Goal: Find specific page/section: Find specific page/section

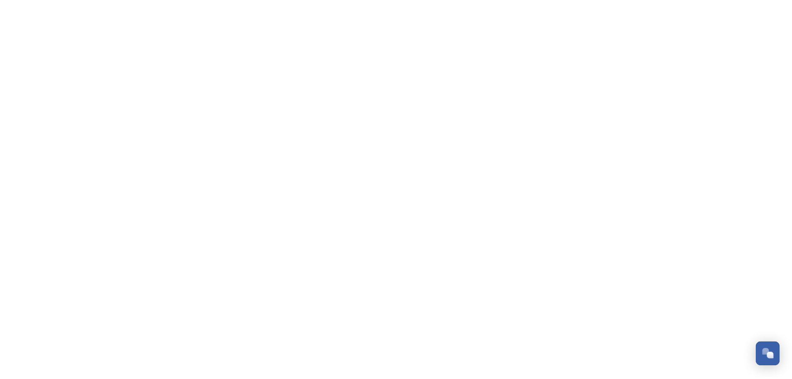
scroll to position [199, 0]
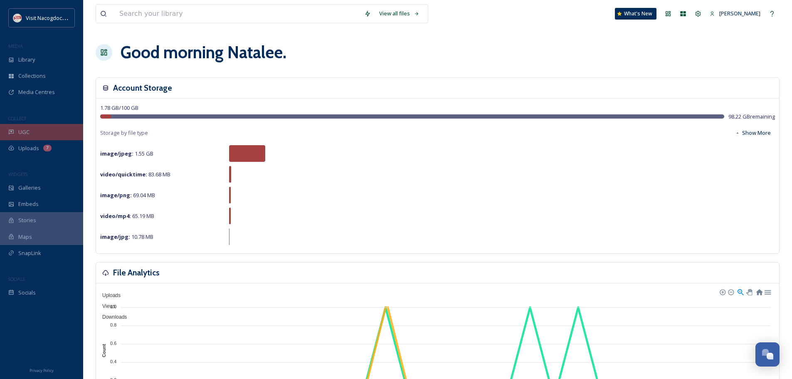
click at [30, 135] on div "UGC" at bounding box center [41, 132] width 83 height 16
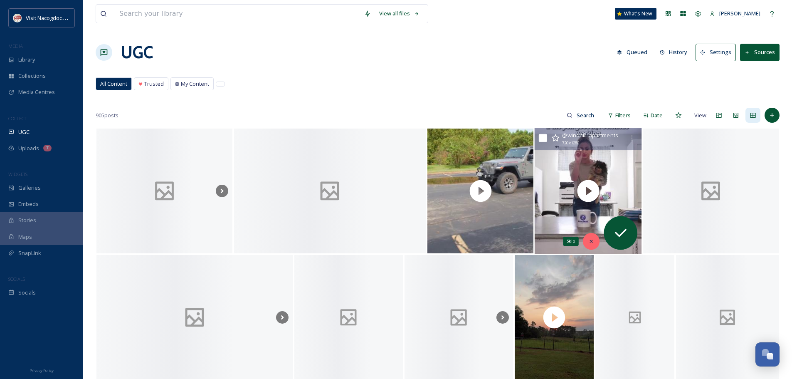
click at [589, 246] on div "Skip" at bounding box center [591, 241] width 17 height 17
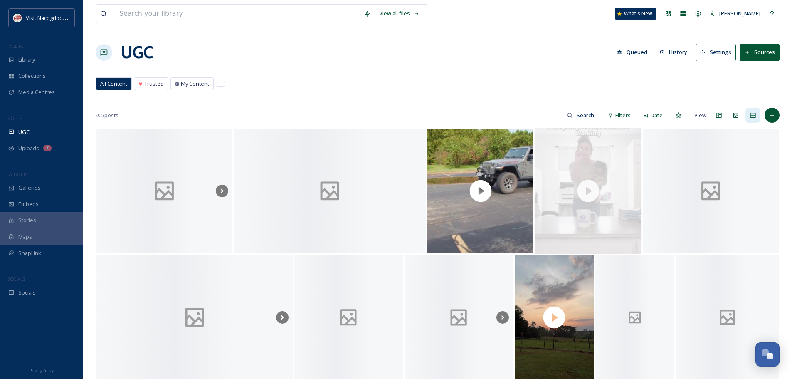
click at [428, 82] on div "All Content Trusted My Content All Content Trusted My Content" at bounding box center [438, 85] width 684 height 17
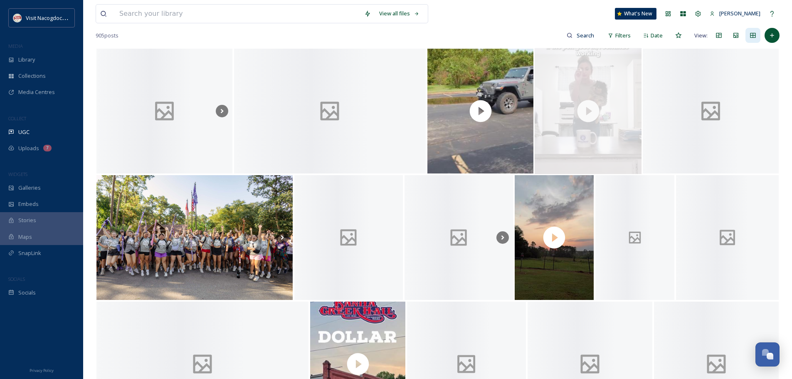
scroll to position [83, 0]
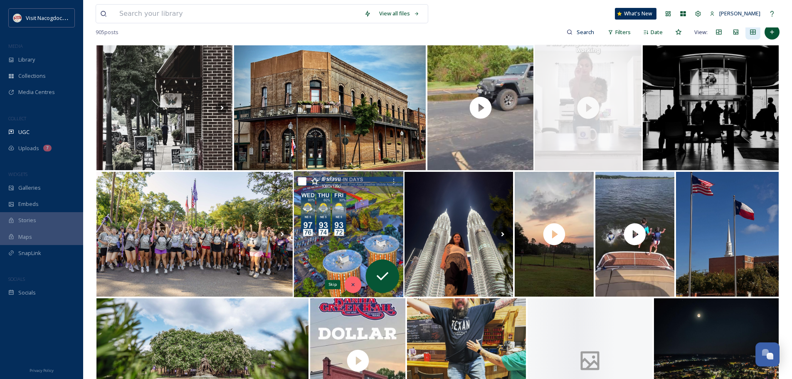
click at [348, 282] on div "Skip" at bounding box center [353, 284] width 17 height 17
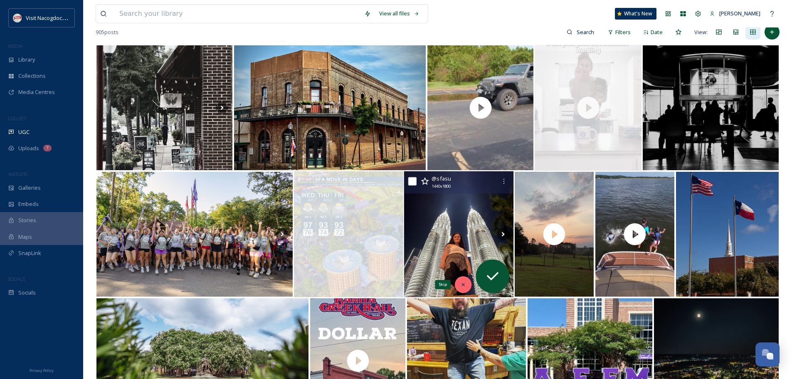
click at [459, 280] on div "Skip" at bounding box center [463, 284] width 17 height 17
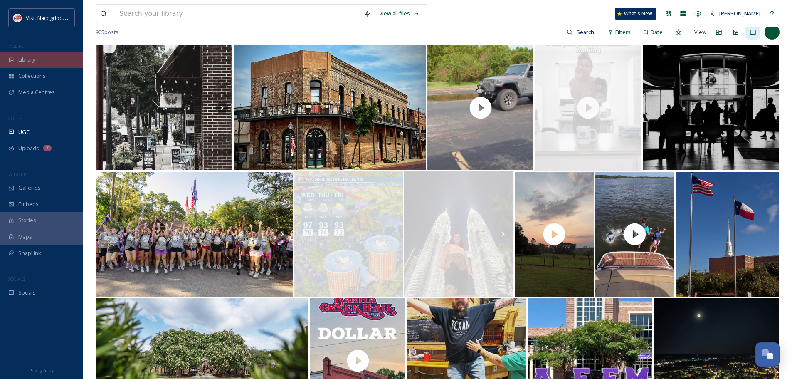
click at [28, 59] on span "Library" at bounding box center [26, 60] width 17 height 8
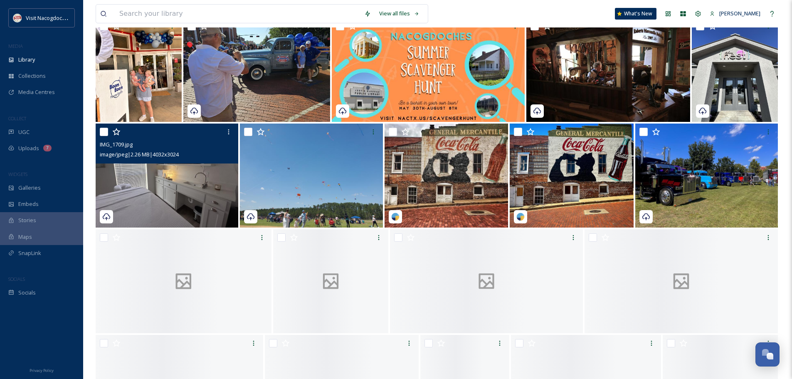
scroll to position [208, 0]
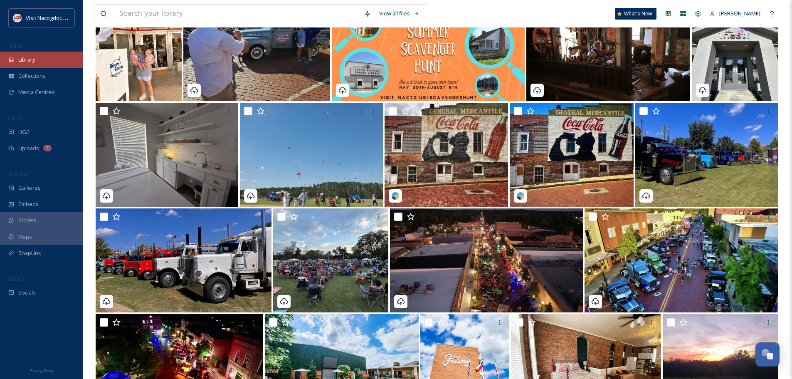
click at [36, 63] on div "Library" at bounding box center [41, 60] width 83 height 16
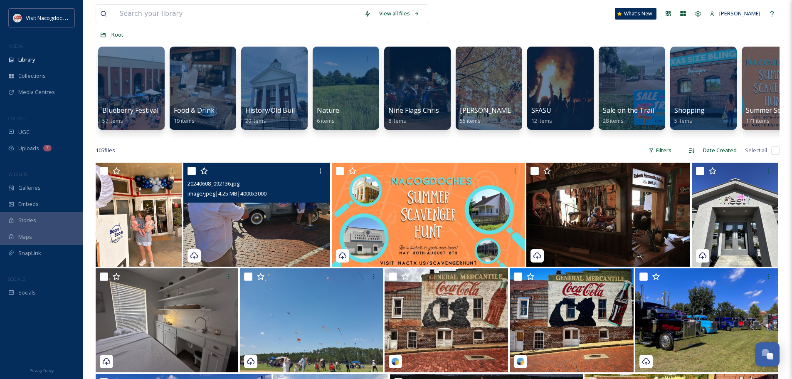
scroll to position [83, 0]
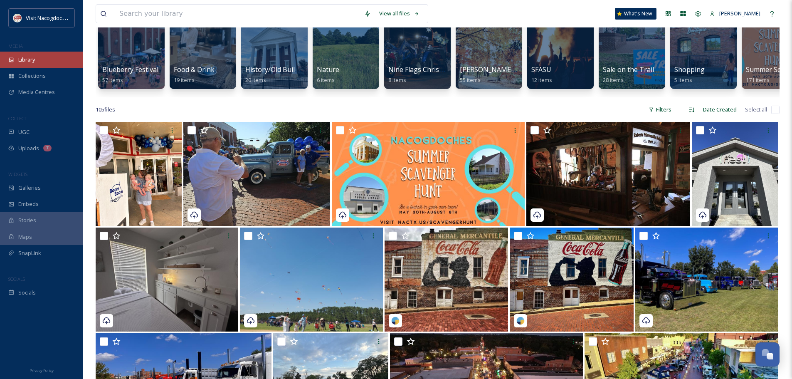
click at [32, 64] on div "Library" at bounding box center [41, 60] width 83 height 16
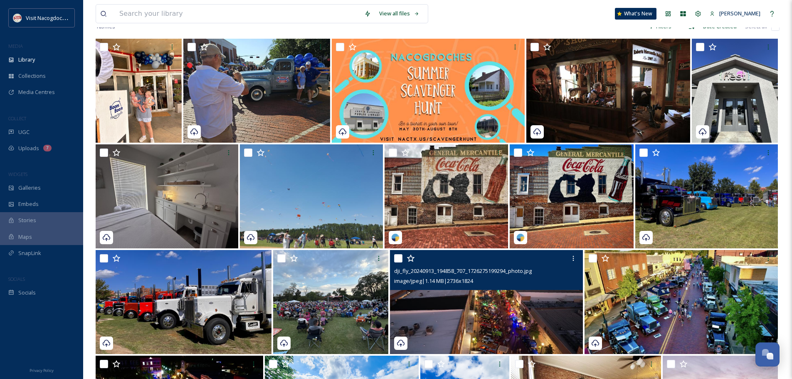
scroll to position [208, 0]
